Goal: Check status: Check status

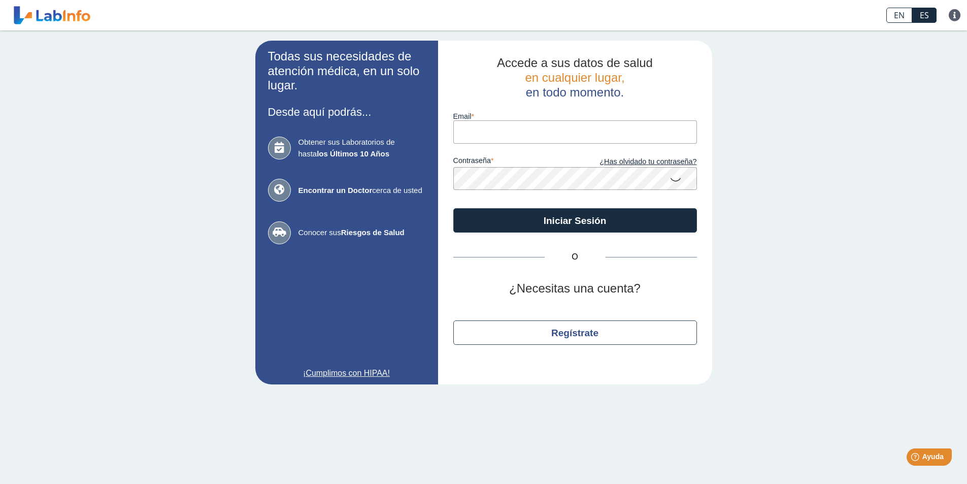
click at [588, 130] on input "email" at bounding box center [575, 131] width 244 height 23
type input "[EMAIL_ADDRESS][DOMAIN_NAME]"
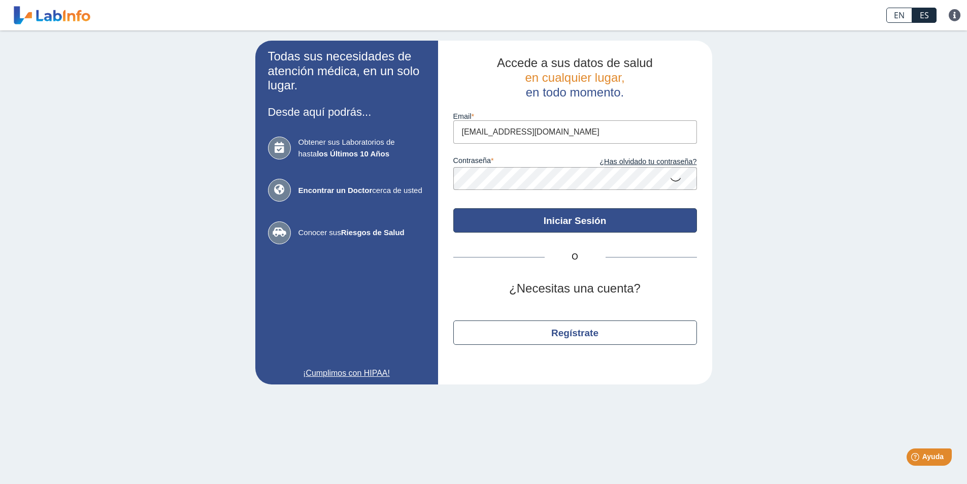
click at [600, 215] on button "Iniciar Sesión" at bounding box center [575, 220] width 244 height 24
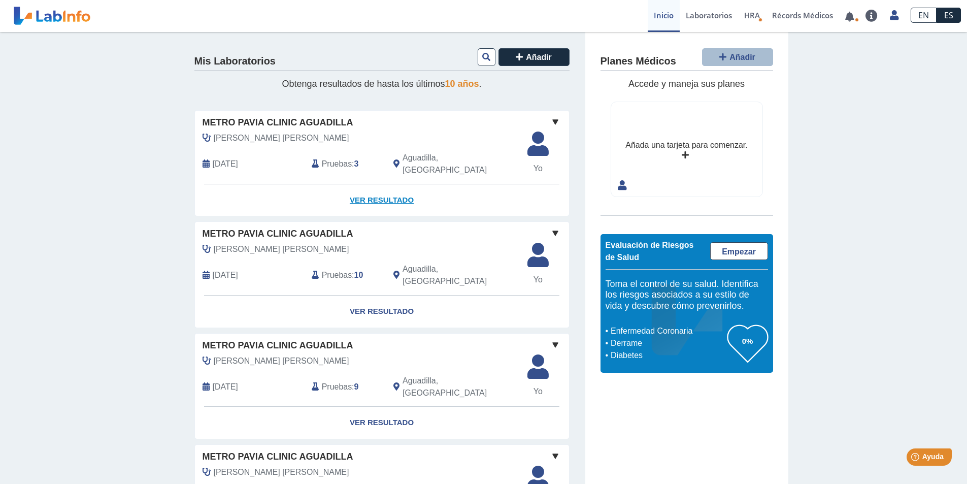
click at [374, 189] on link "Ver Resultado" at bounding box center [382, 200] width 374 height 32
